Goal: Information Seeking & Learning: Find specific fact

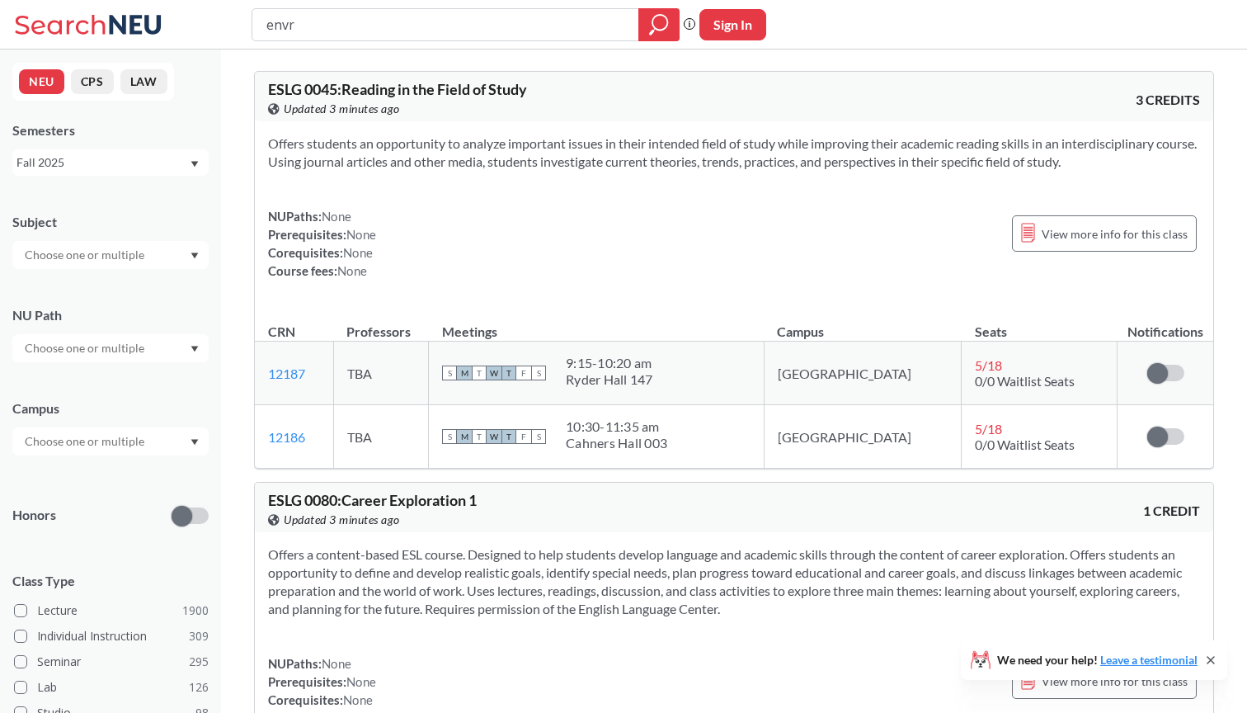
type input "envr"
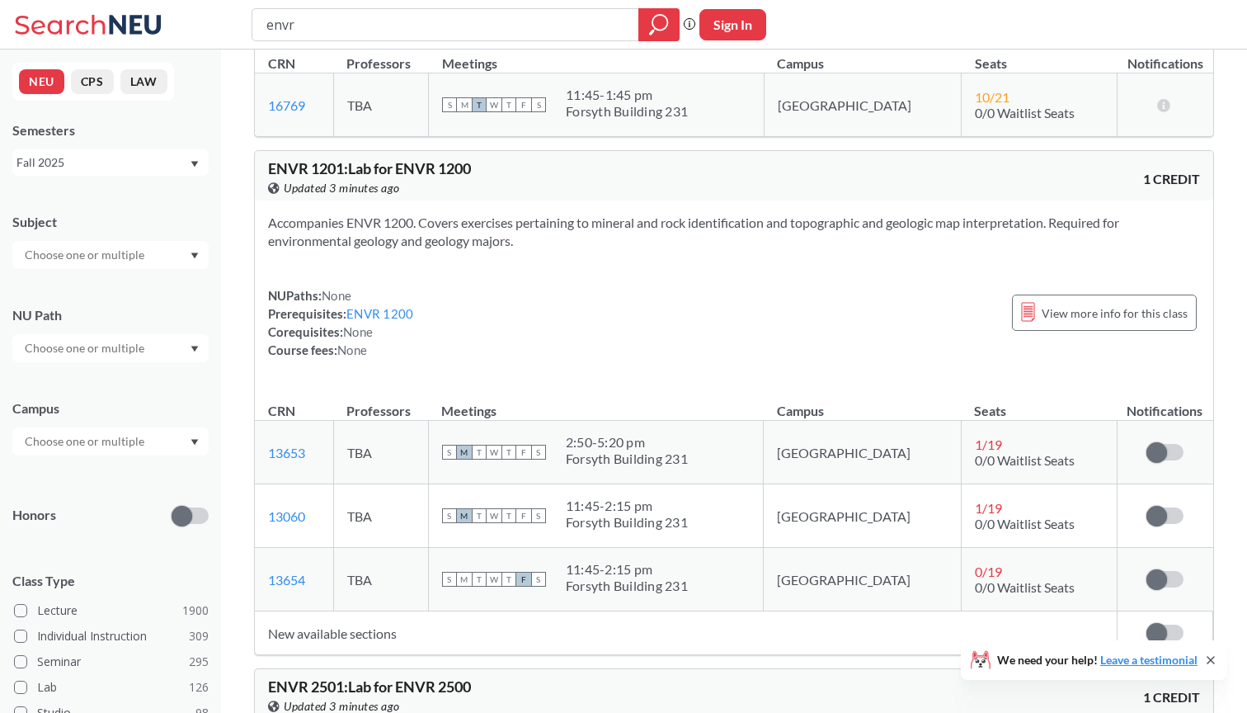
scroll to position [662, 0]
type input "dynamic earth"
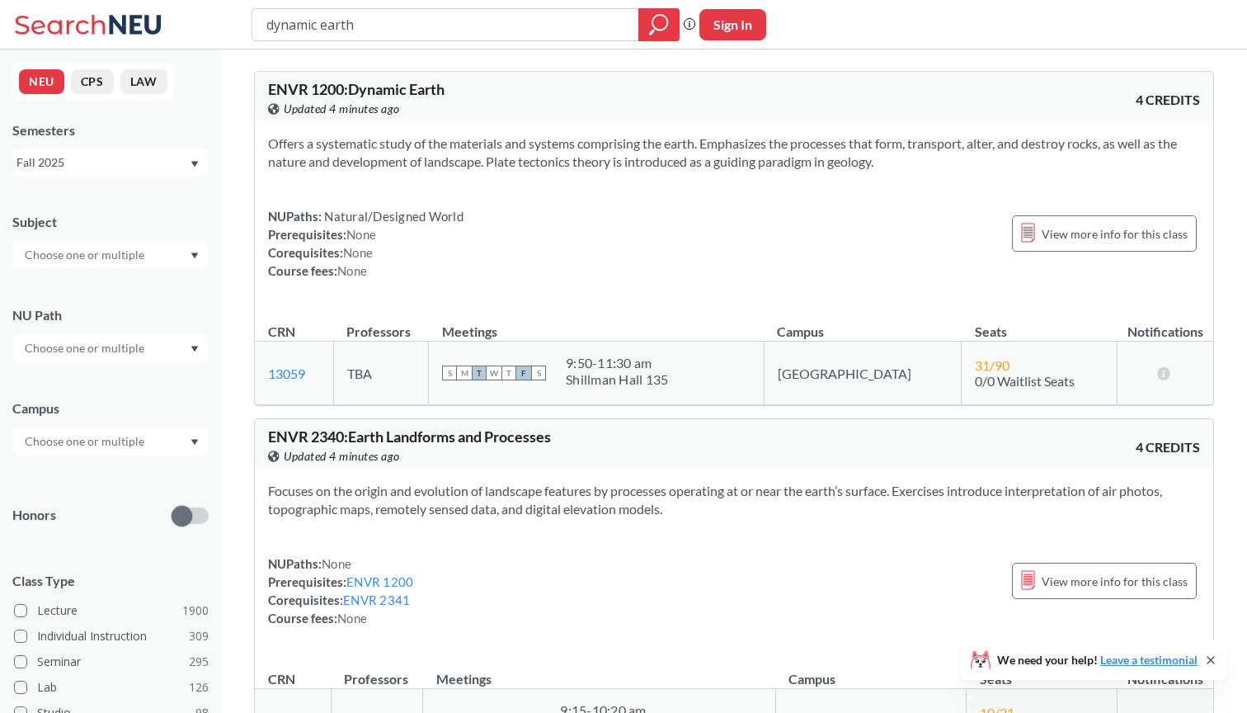
scroll to position [34, 0]
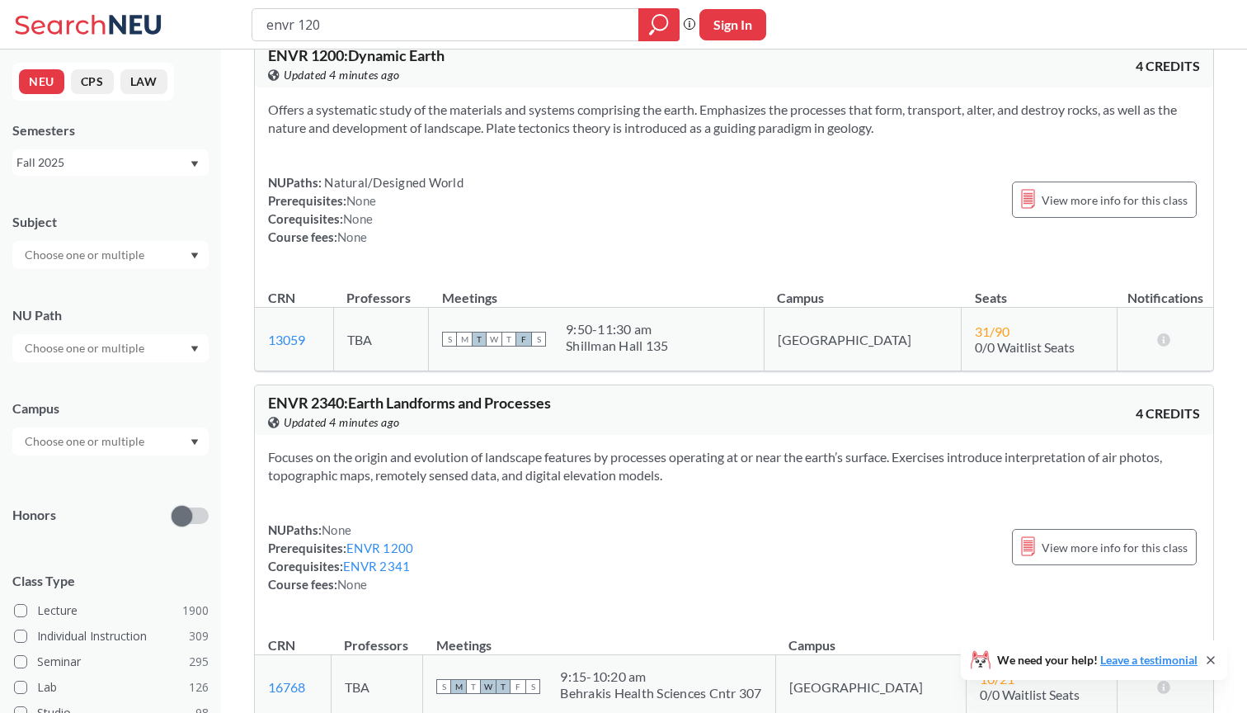
type input "envr 1201"
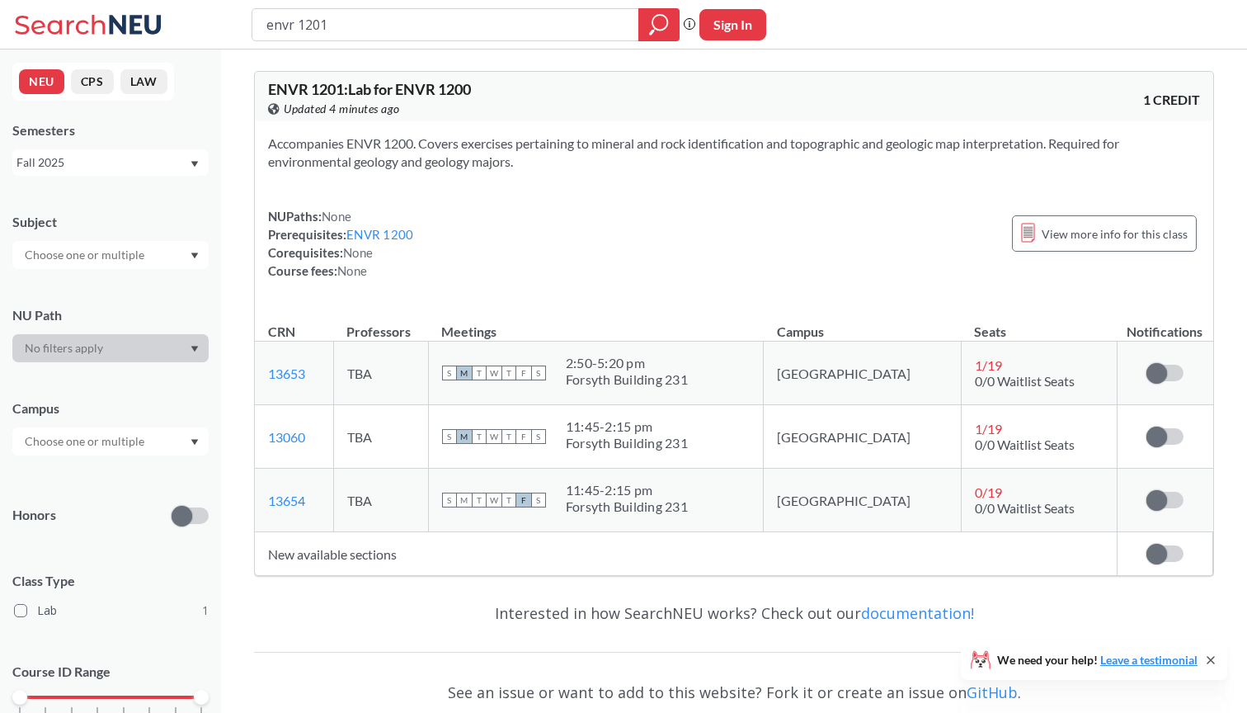
click at [441, 30] on input "envr 1201" at bounding box center [446, 25] width 362 height 28
type input "envr 1200"
